Goal: Use online tool/utility: Utilize a website feature to perform a specific function

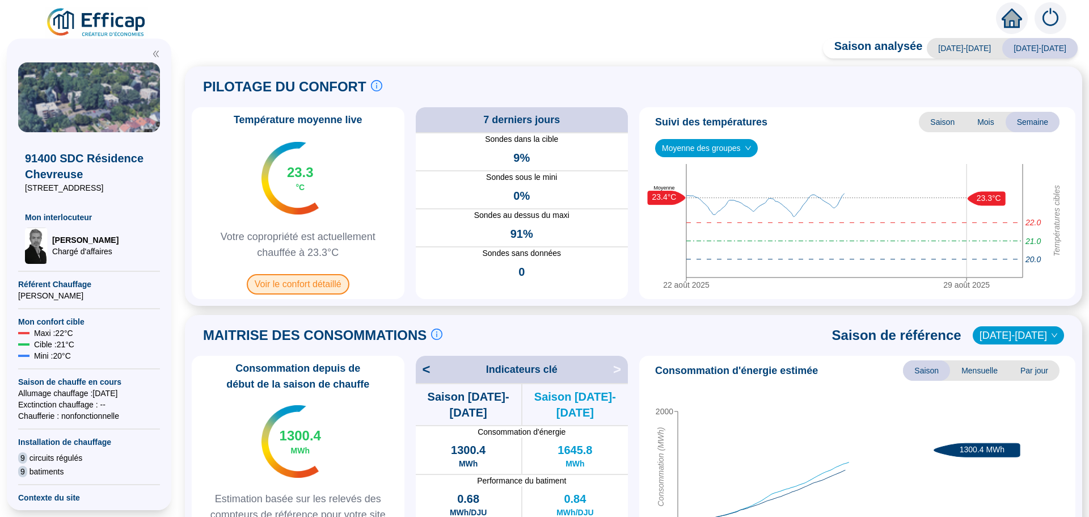
click at [308, 281] on span "Voir le confort détaillé" at bounding box center [298, 284] width 103 height 20
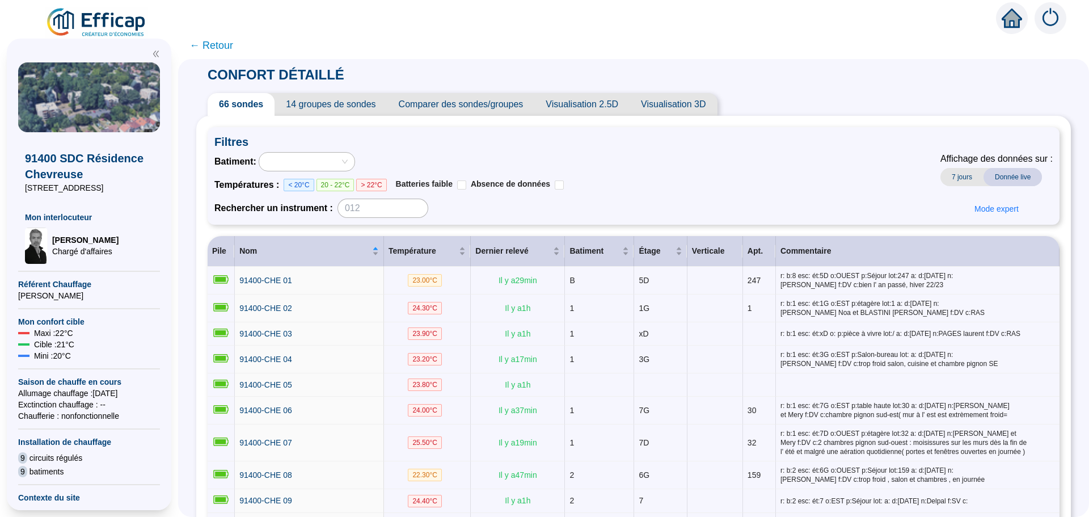
click at [489, 112] on span "Comparer des sondes/groupes" at bounding box center [460, 104] width 147 height 23
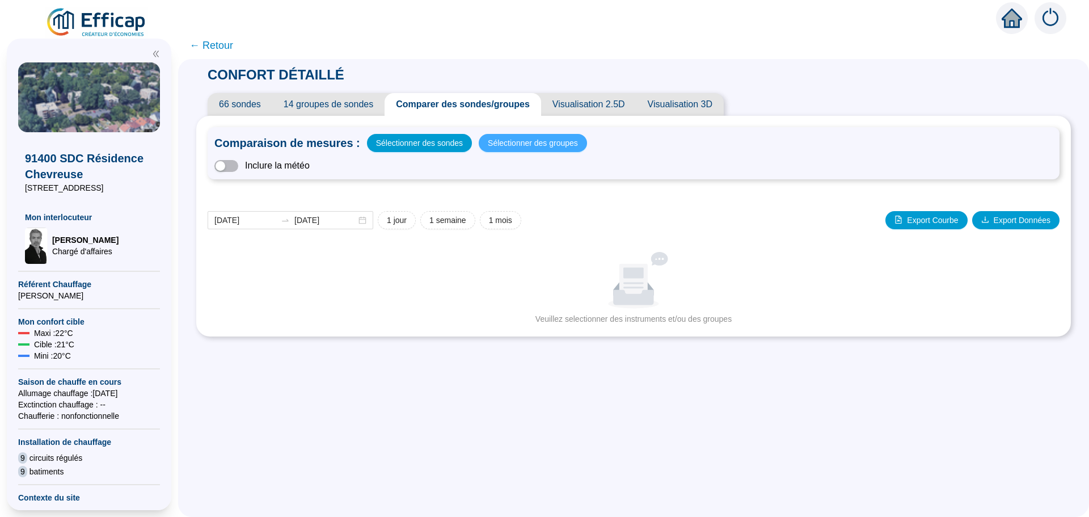
click at [515, 151] on button "Sélectionner des groupes" at bounding box center [533, 143] width 108 height 18
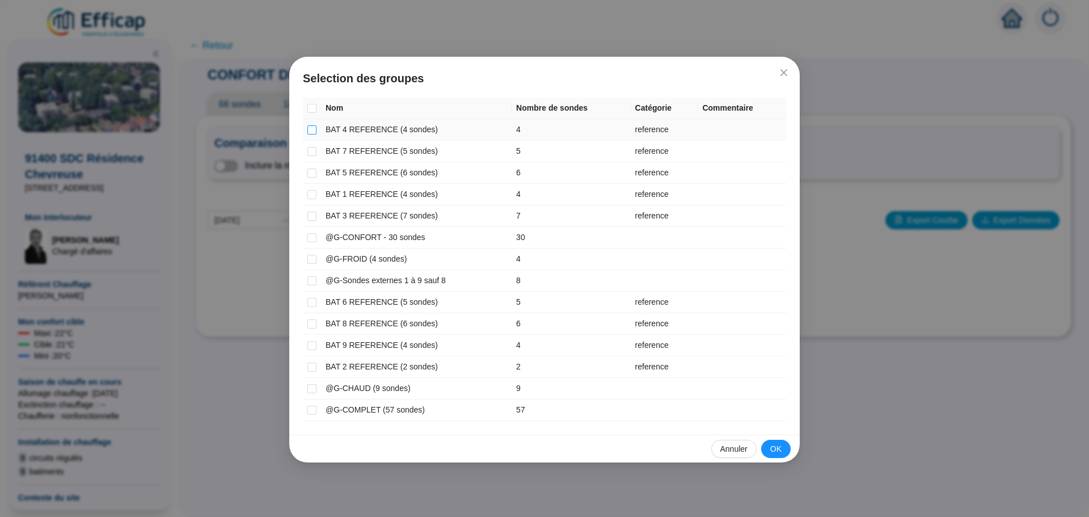
click at [314, 133] on input "checkbox" at bounding box center [311, 129] width 9 height 9
checkbox input "true"
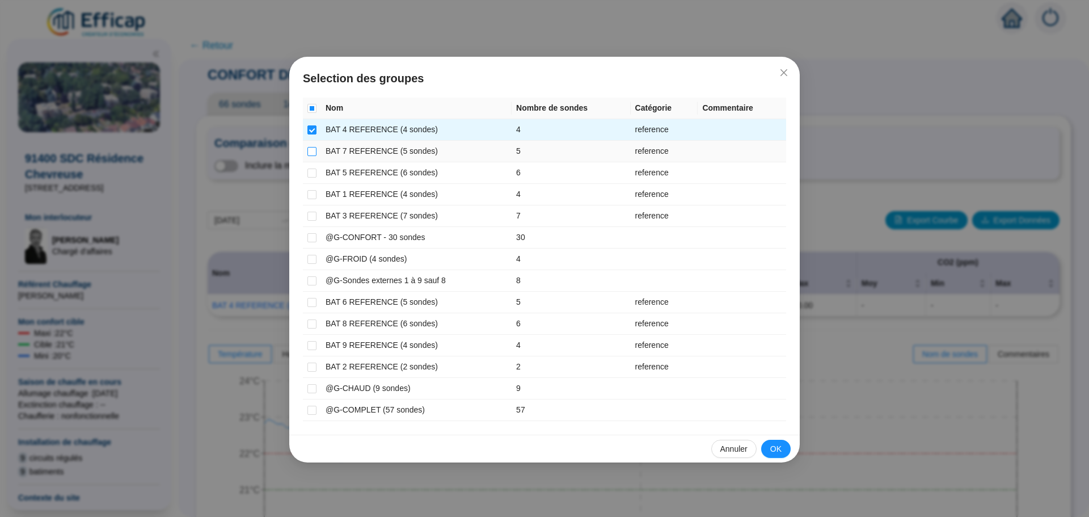
click at [311, 153] on input "checkbox" at bounding box center [311, 151] width 9 height 9
checkbox input "true"
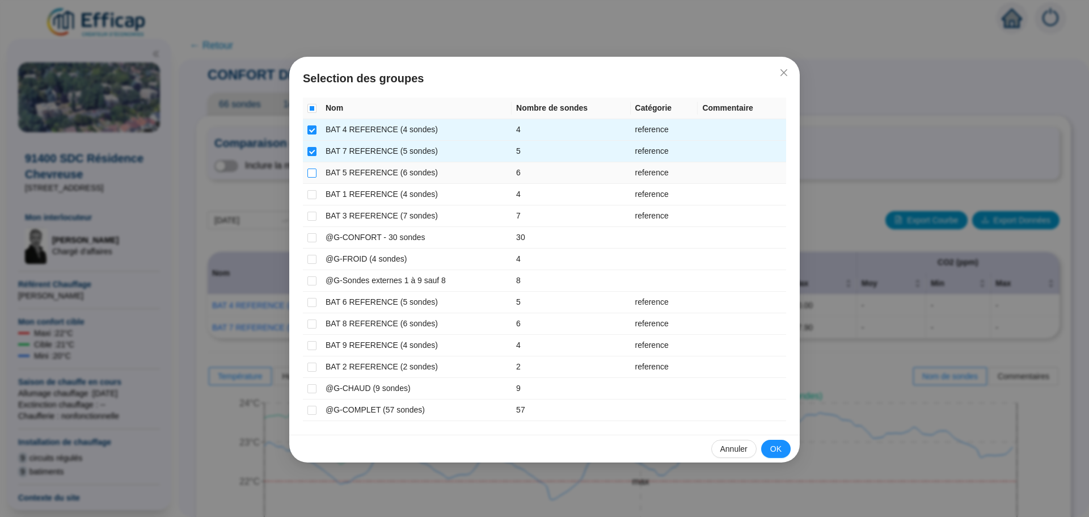
click at [310, 171] on input "checkbox" at bounding box center [311, 172] width 9 height 9
checkbox input "true"
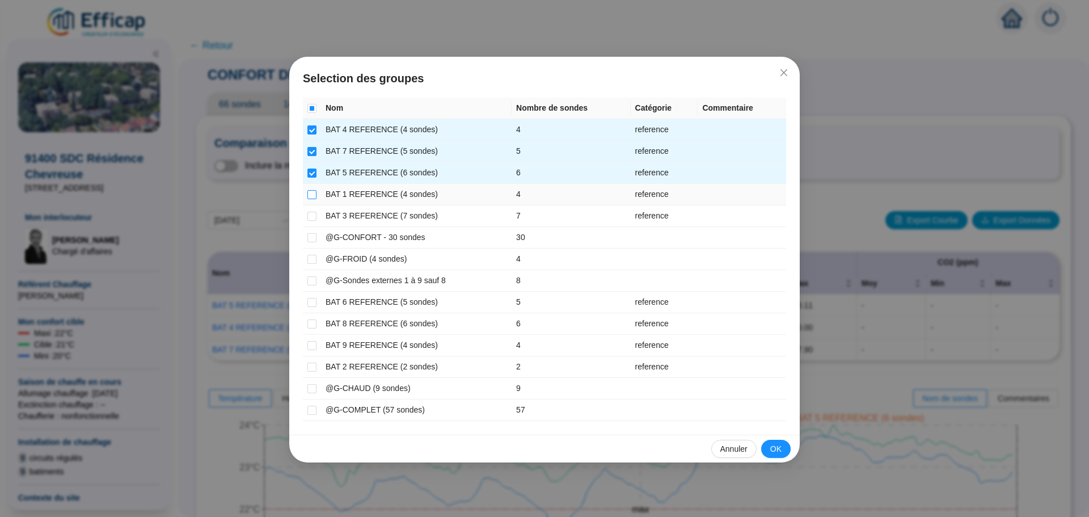
click at [309, 193] on input "checkbox" at bounding box center [311, 194] width 9 height 9
checkbox input "true"
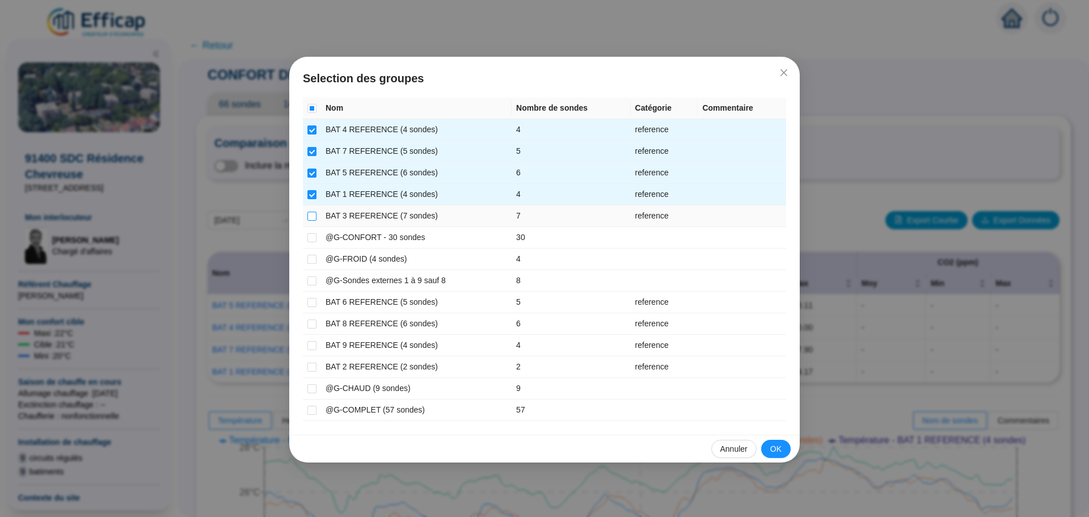
click at [308, 210] on label at bounding box center [311, 216] width 9 height 12
click at [308, 212] on input "checkbox" at bounding box center [311, 216] width 9 height 9
checkbox input "true"
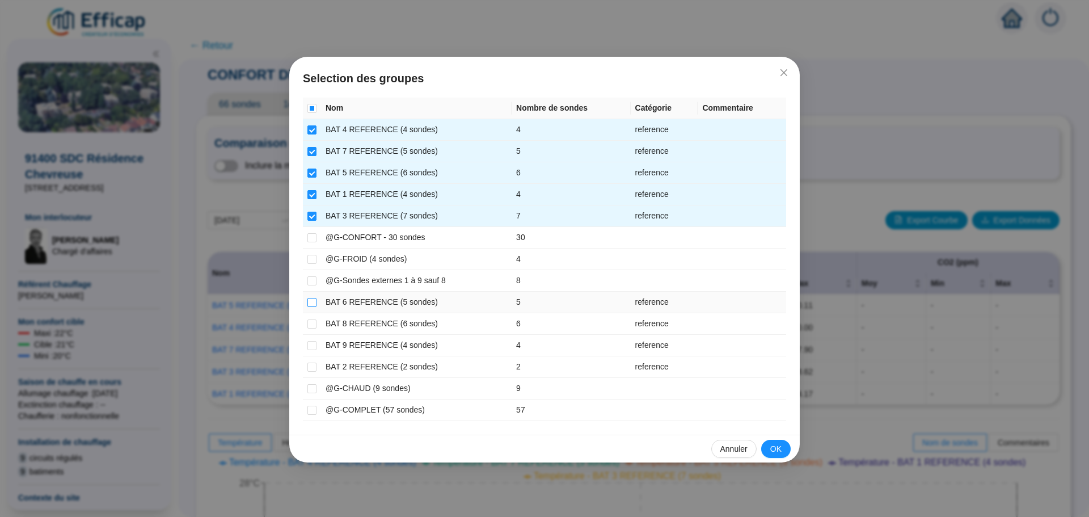
click at [308, 301] on input "checkbox" at bounding box center [311, 302] width 9 height 9
checkbox input "true"
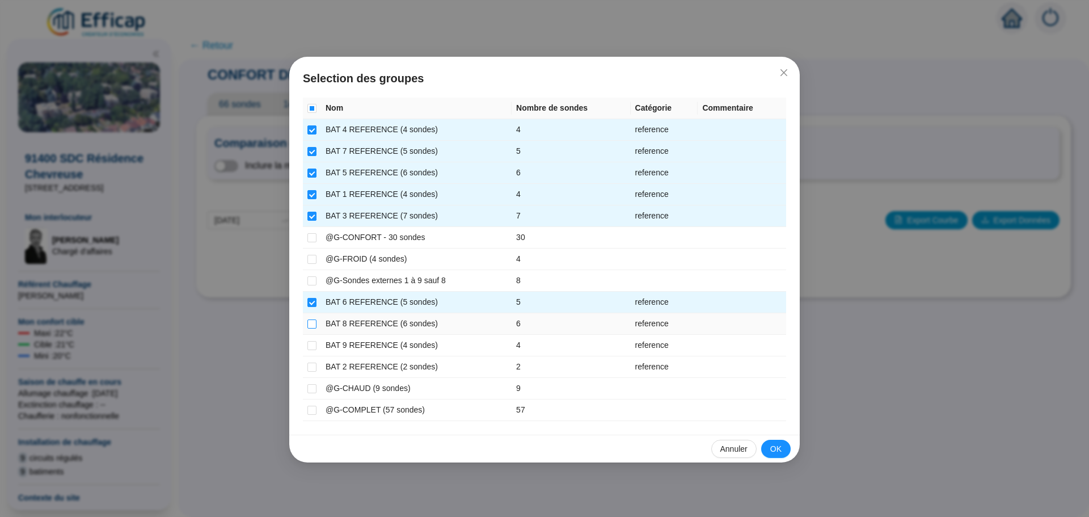
click at [314, 321] on input "checkbox" at bounding box center [311, 323] width 9 height 9
checkbox input "true"
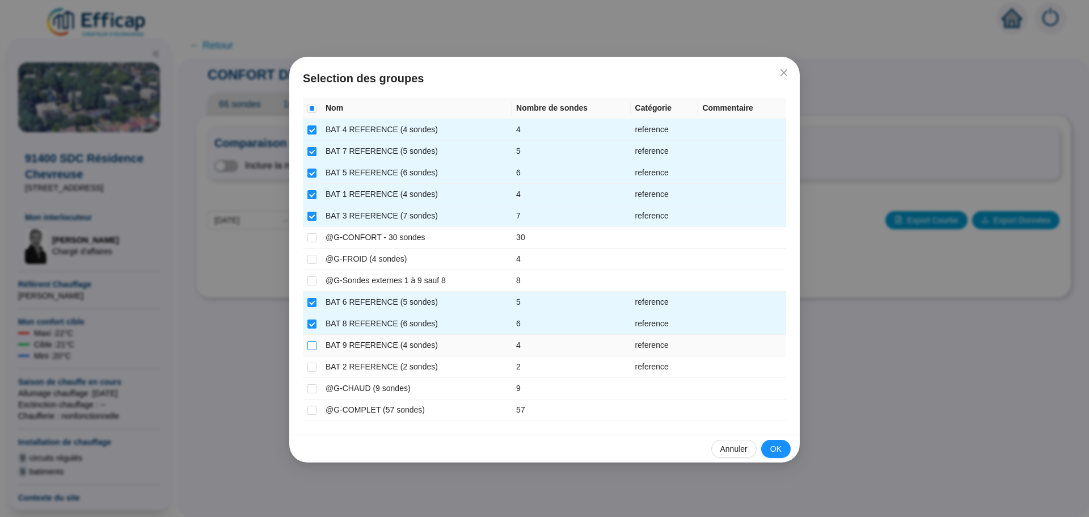
click at [314, 343] on input "checkbox" at bounding box center [311, 345] width 9 height 9
checkbox input "true"
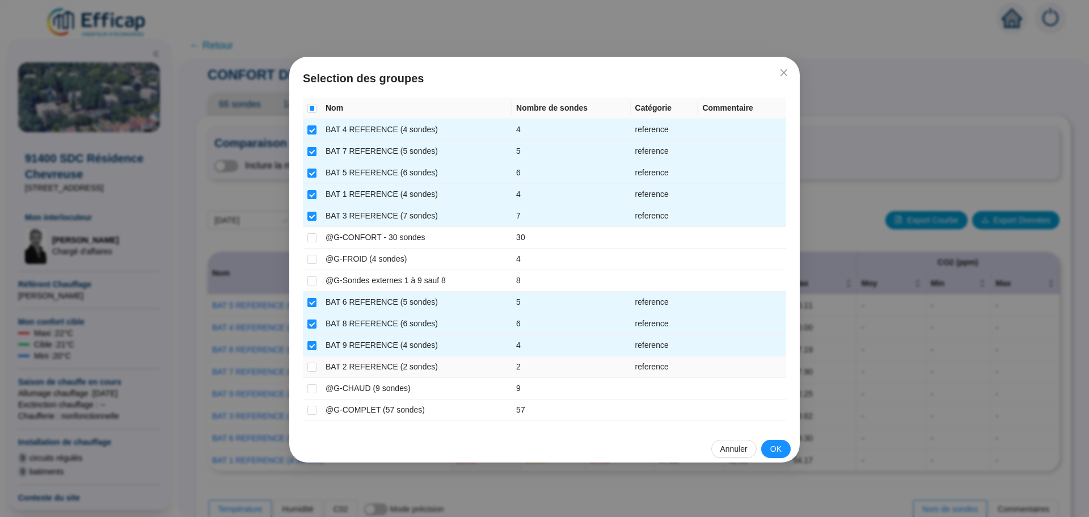
click at [310, 374] on td at bounding box center [312, 367] width 18 height 22
click at [316, 362] on input "checkbox" at bounding box center [311, 366] width 9 height 9
checkbox input "true"
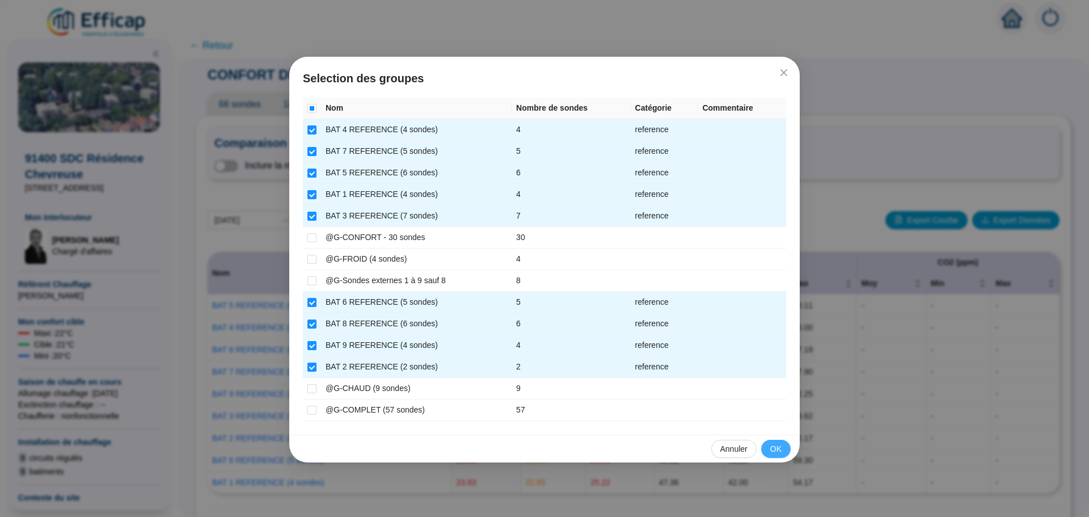
click at [784, 449] on button "OK" at bounding box center [775, 448] width 29 height 18
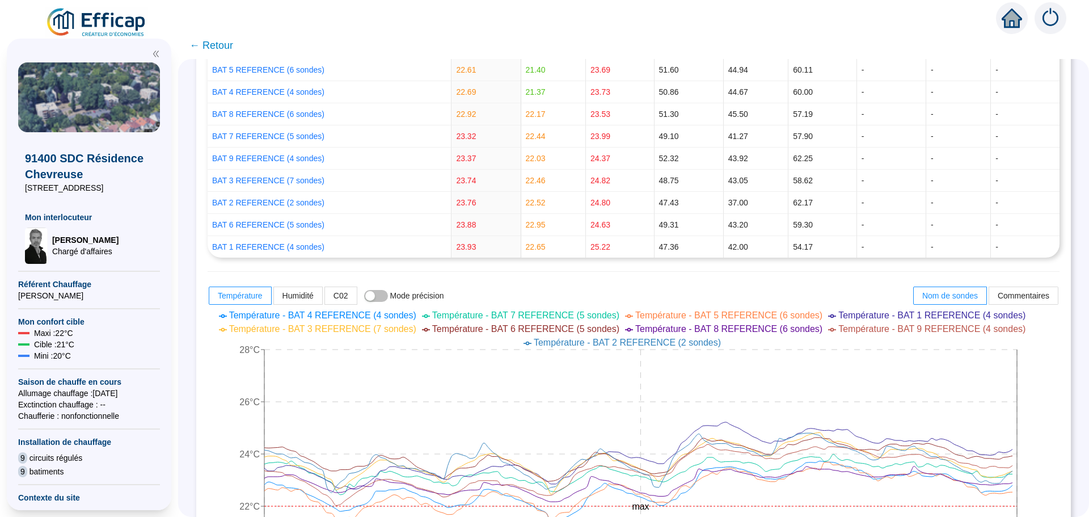
scroll to position [340, 0]
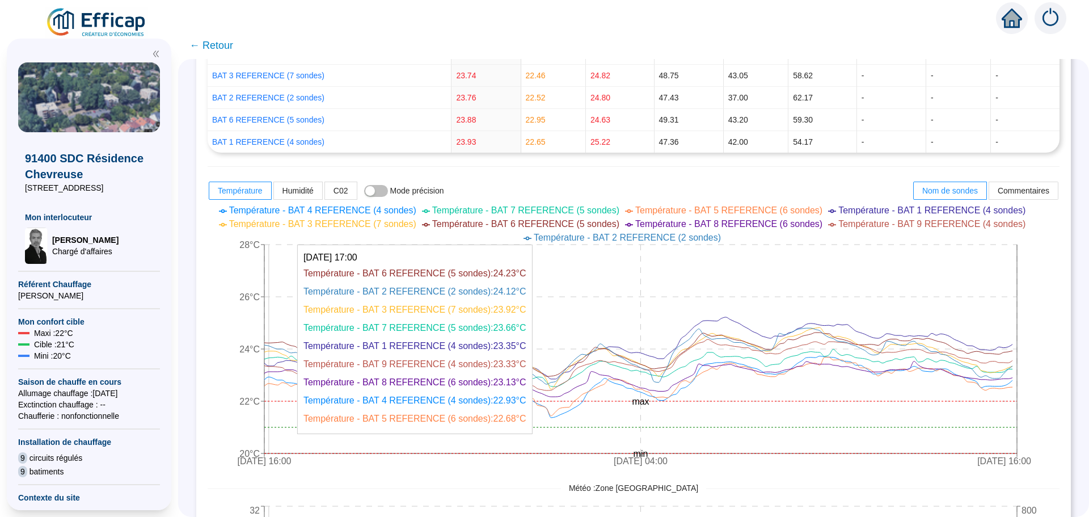
drag, startPoint x: 323, startPoint y: 378, endPoint x: 307, endPoint y: 371, distance: 17.3
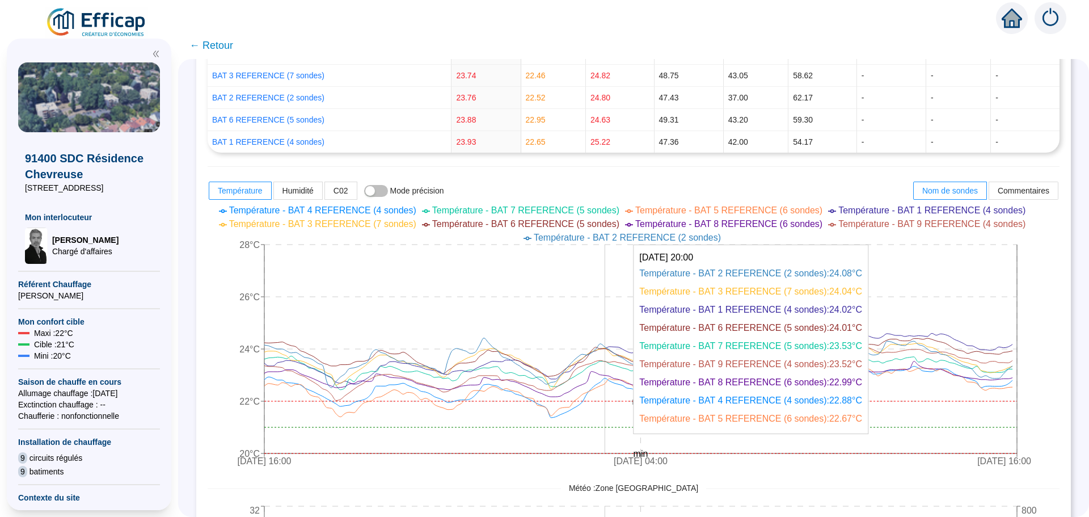
drag, startPoint x: 307, startPoint y: 371, endPoint x: 614, endPoint y: 399, distance: 308.0
click at [614, 399] on icon "[DATE] 16:00 [DATE] 04:00 [DATE] 16:00 20°C 22°C 24°C 26°C 28°C min max" at bounding box center [625, 337] width 835 height 272
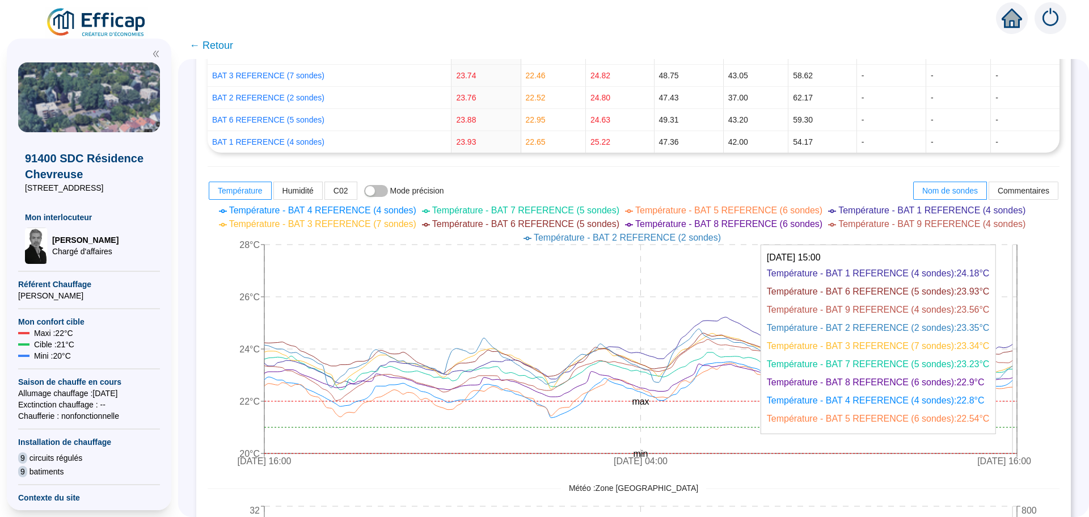
click at [1019, 380] on icon "[DATE] 16:00 [DATE] 04:00 [DATE] 16:00 20°C 22°C 24°C 26°C 28°C min max" at bounding box center [625, 337] width 835 height 272
click at [1019, 381] on icon "[DATE] 16:00 [DATE] 04:00 [DATE] 16:00 20°C 22°C 24°C 26°C 28°C min max" at bounding box center [625, 337] width 835 height 272
